Goal: Task Accomplishment & Management: Check status

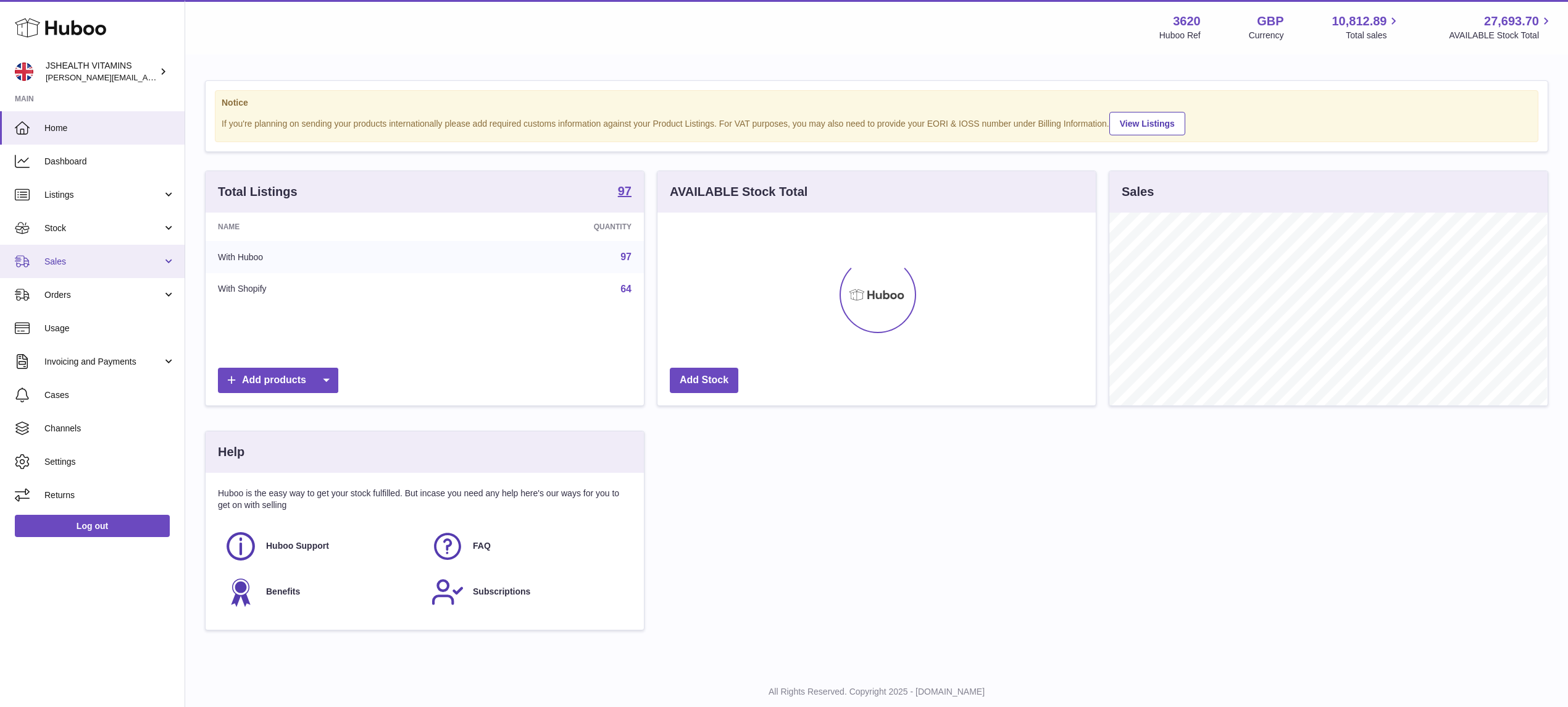
scroll to position [192, 442]
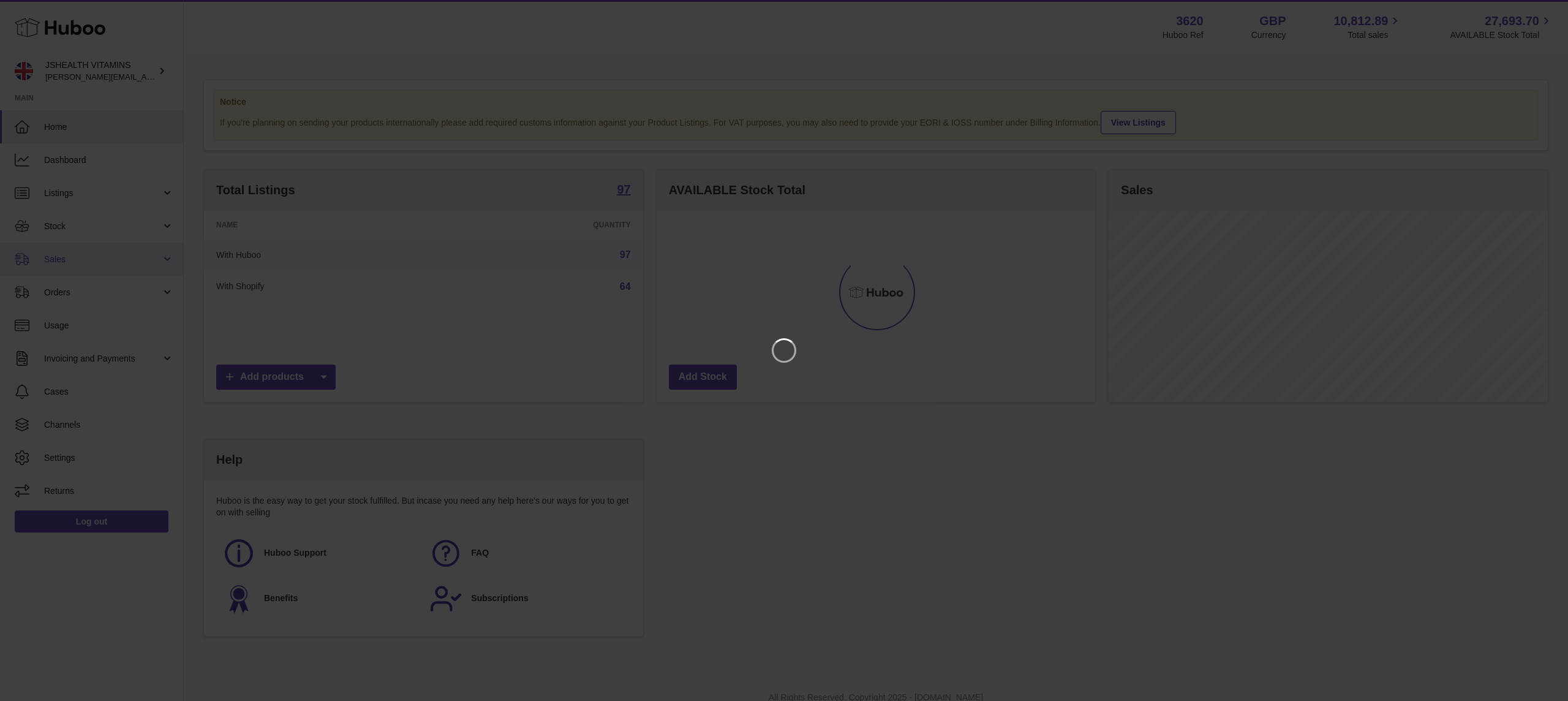
click at [65, 232] on iframe at bounding box center [784, 350] width 1519 height 651
click at [1538, 11] on icon "Close" at bounding box center [1536, 11] width 14 height 14
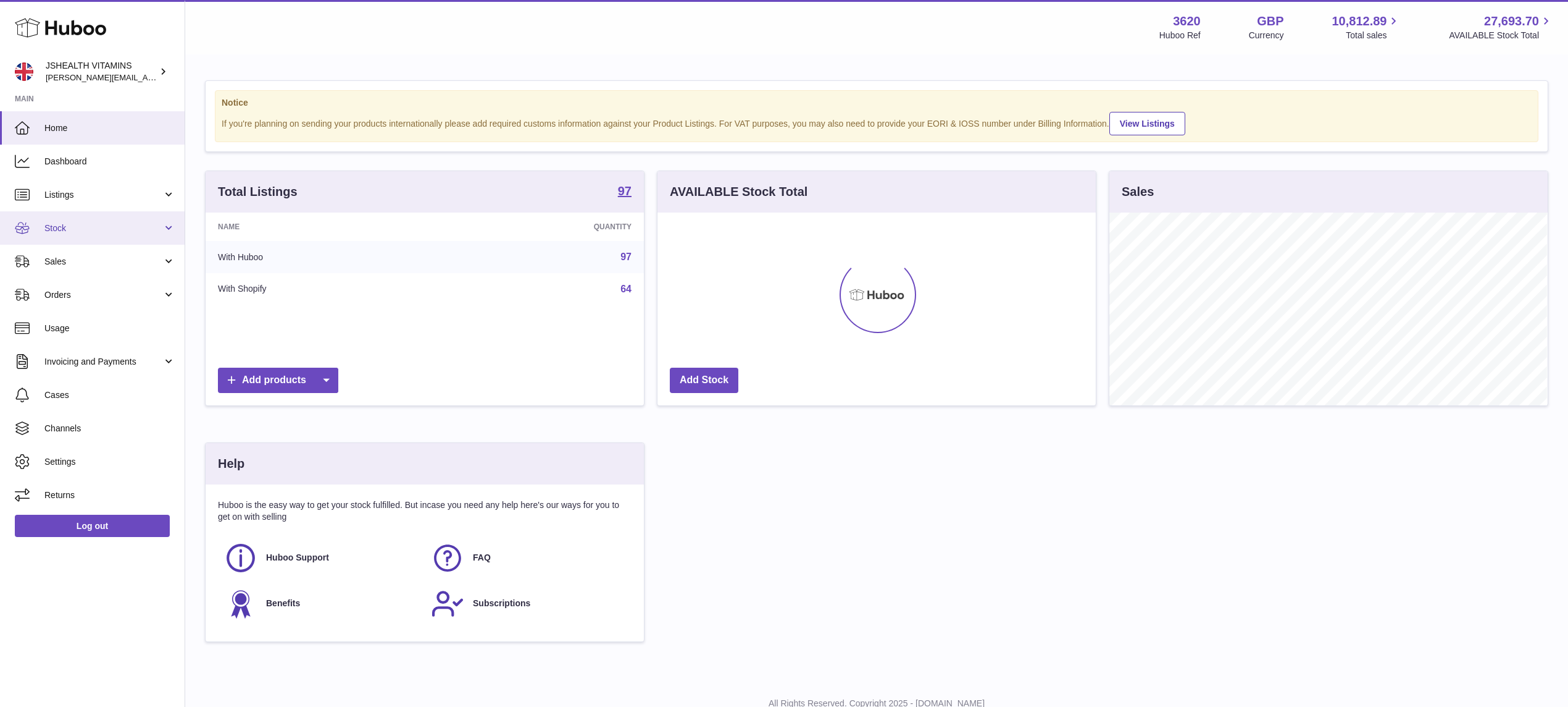
click at [80, 228] on span "Stock" at bounding box center [103, 228] width 118 height 12
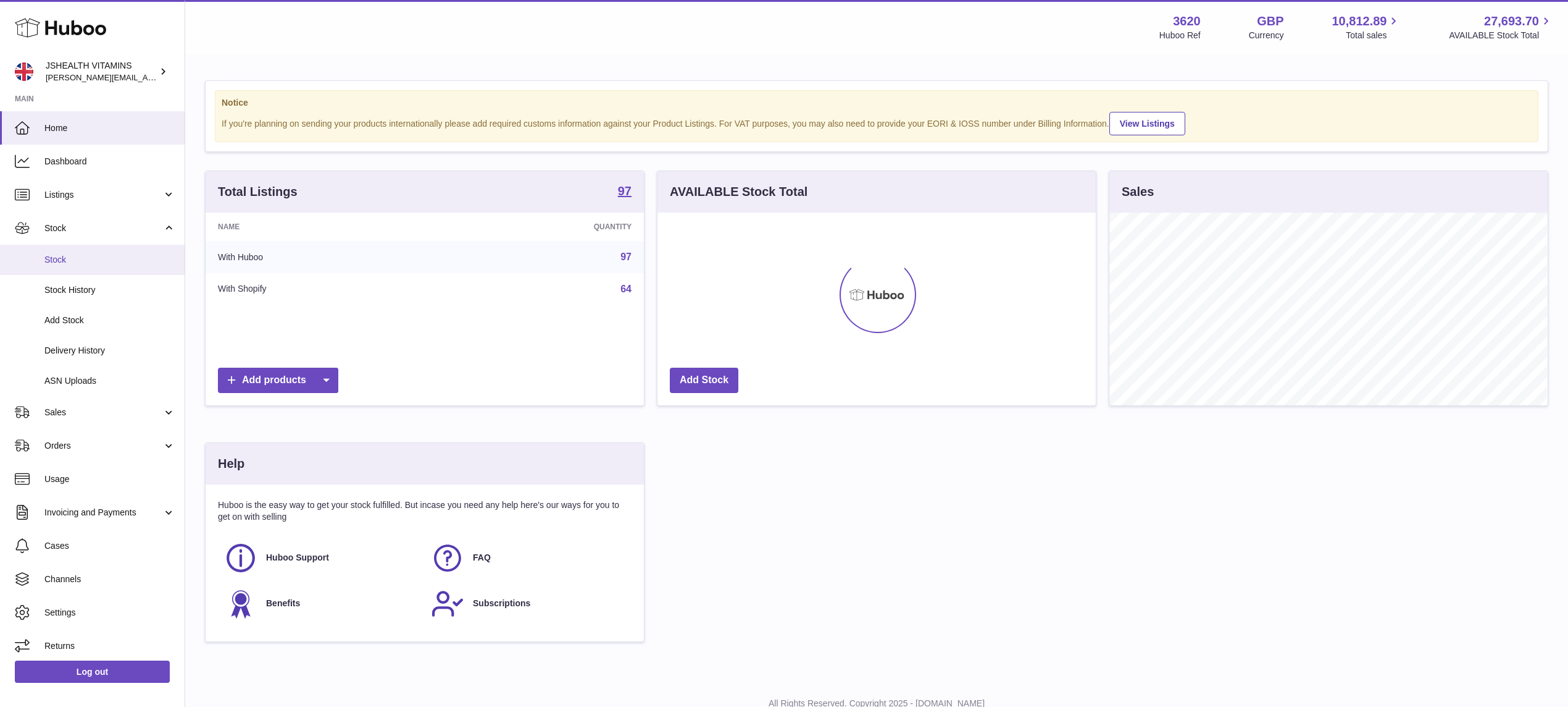
click at [89, 262] on span "Stock" at bounding box center [109, 260] width 131 height 12
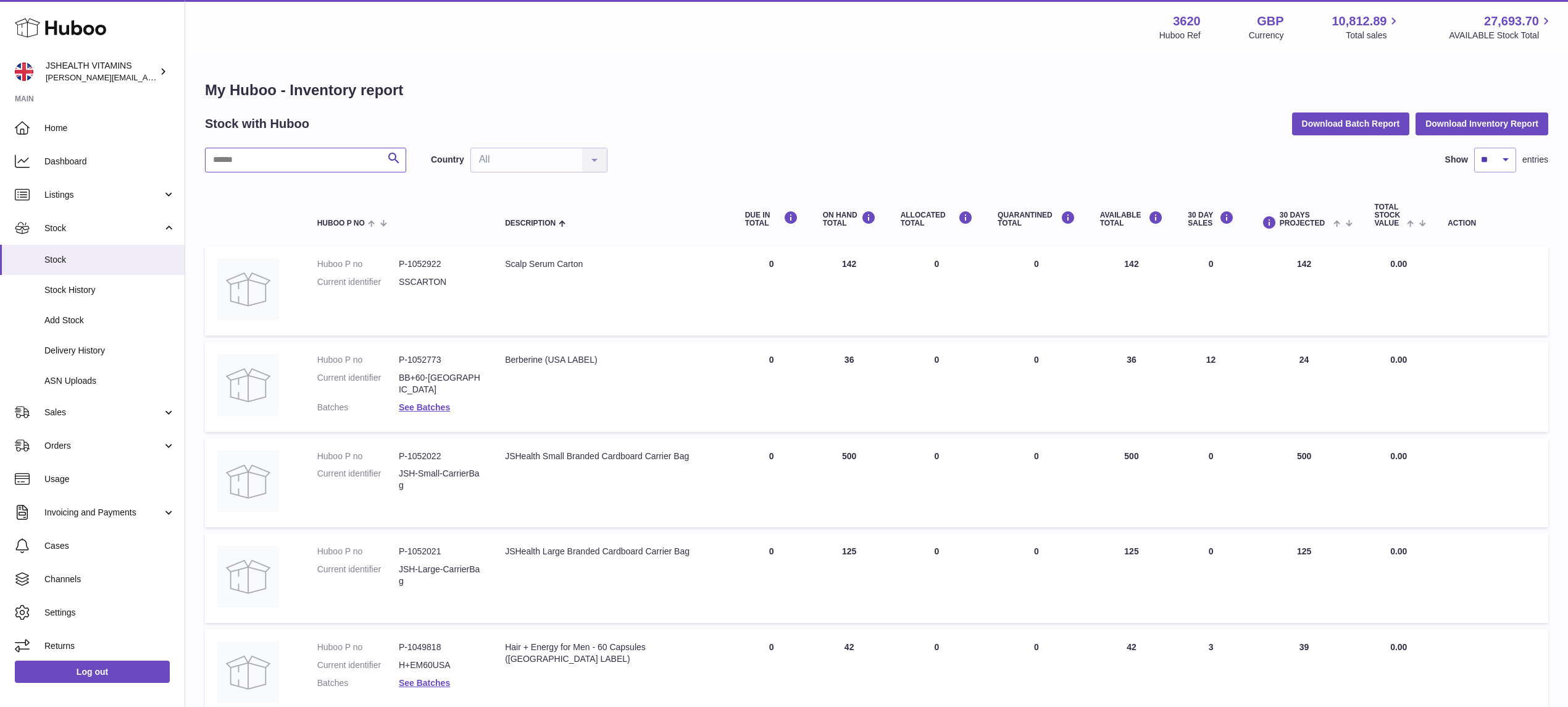
click at [270, 154] on input "text" at bounding box center [305, 160] width 201 height 25
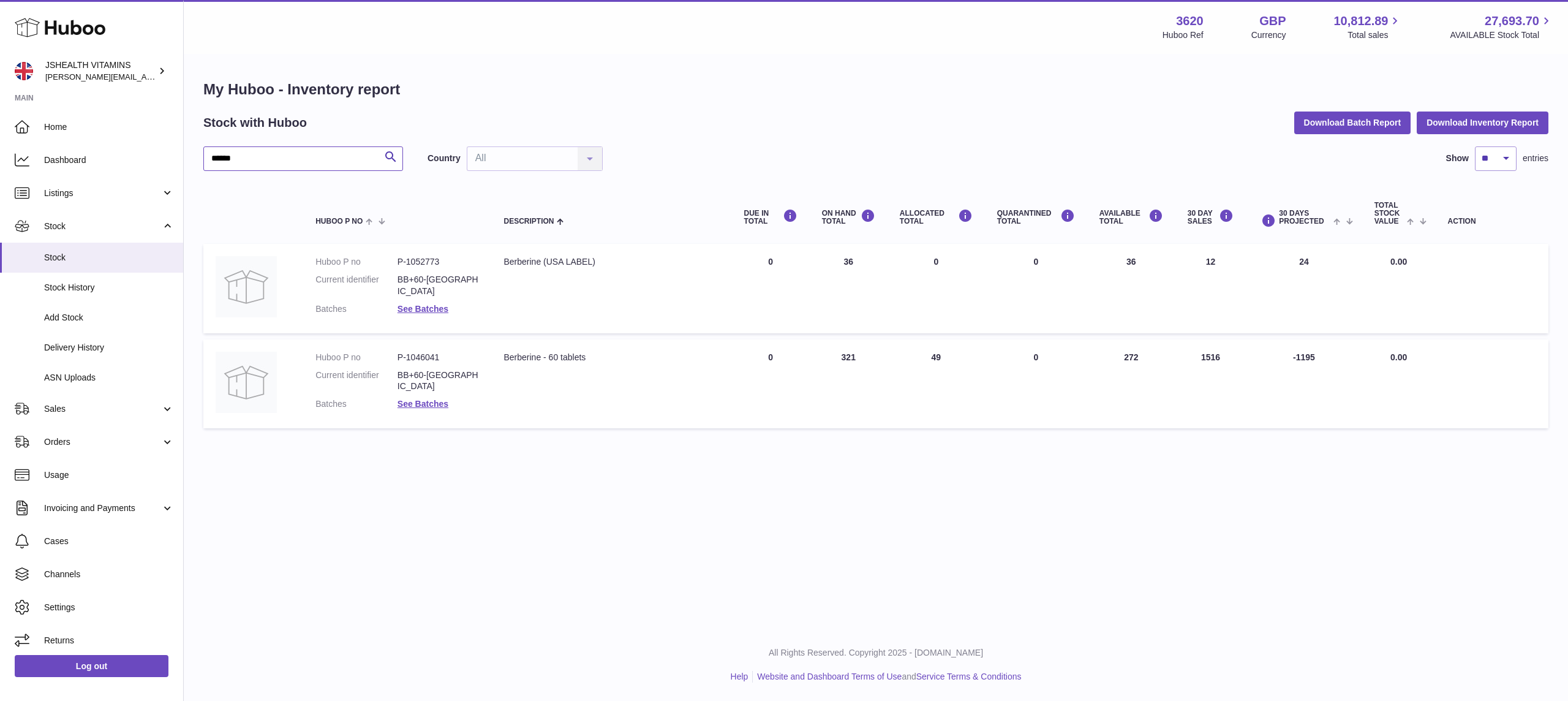
type input "******"
click at [1186, 484] on div "Menu Huboo 3620 Huboo Ref GBP Currency 10,812.89 Total sales 27,693.70 AVAILABL…" at bounding box center [875, 314] width 1384 height 629
